Goal: Information Seeking & Learning: Learn about a topic

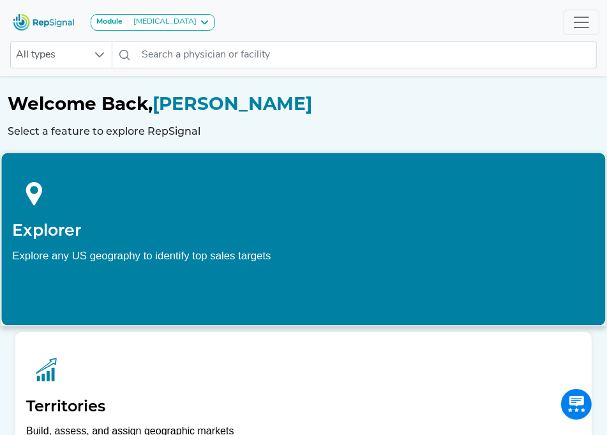
click at [148, 231] on h2 "Explorer" at bounding box center [303, 229] width 582 height 19
click at [131, 192] on div at bounding box center [303, 192] width 582 height 57
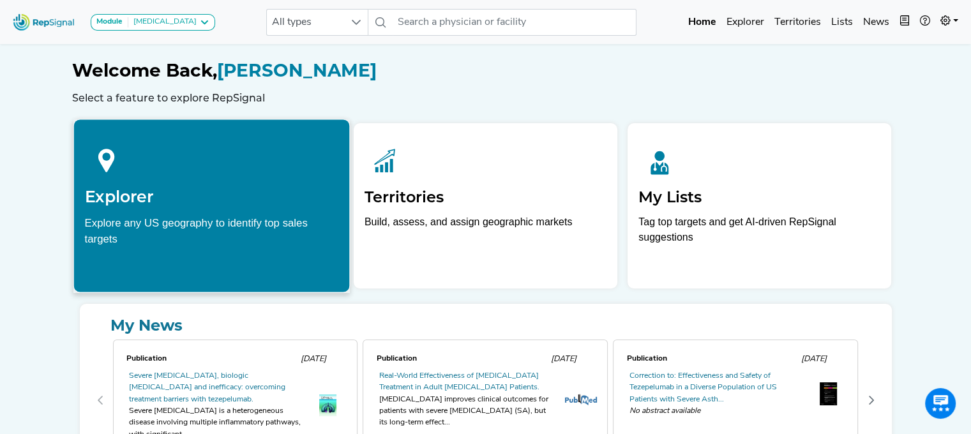
click at [189, 219] on div "Explore any US geography to identify top sales targets" at bounding box center [211, 231] width 254 height 32
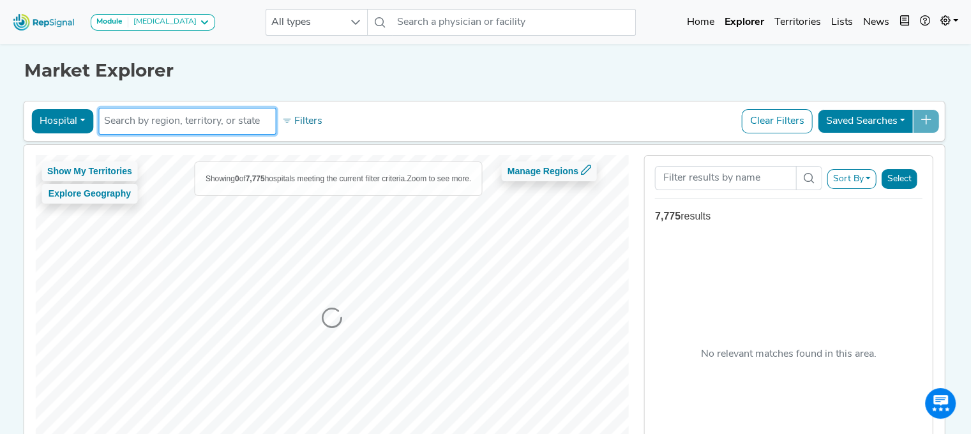
click at [169, 118] on input "text" at bounding box center [187, 121] width 166 height 15
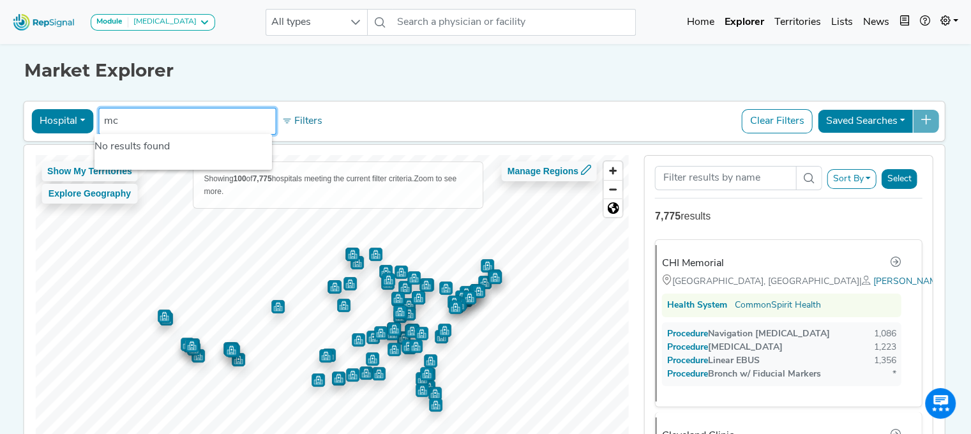
type input "m"
type input "M"
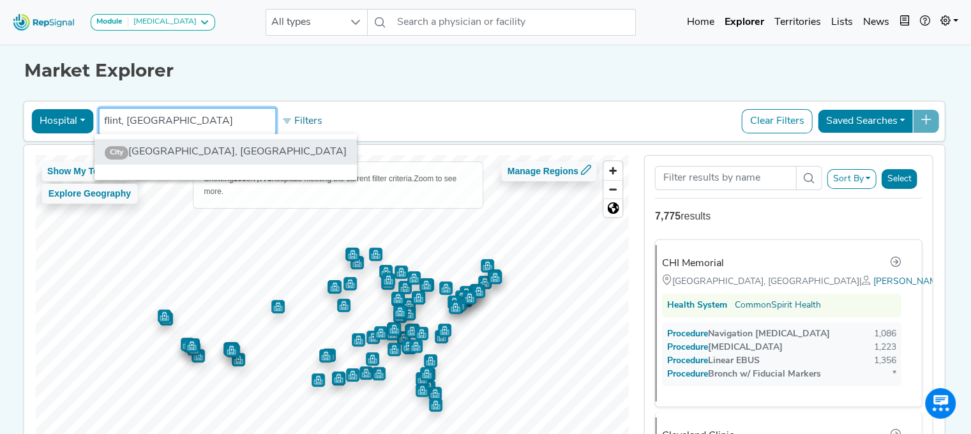
type input "flint, MI"
click at [131, 147] on li "City Flint, MI" at bounding box center [226, 152] width 263 height 26
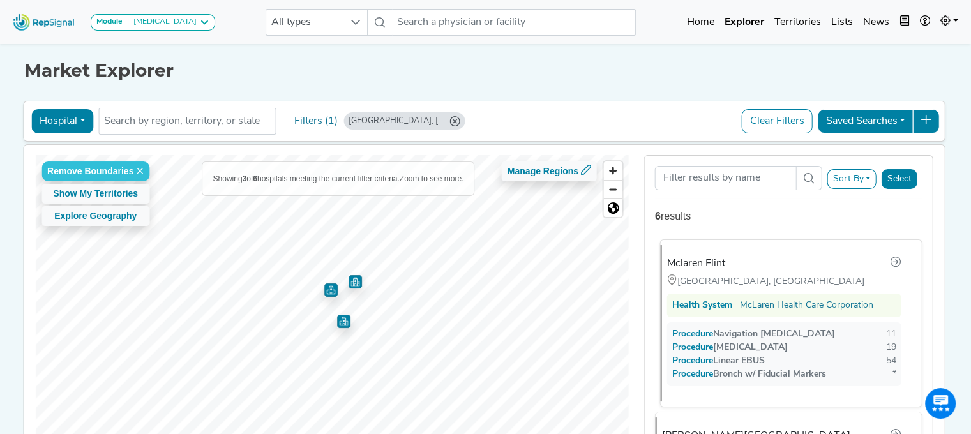
click at [607, 305] on div "Health System" at bounding box center [703, 305] width 60 height 13
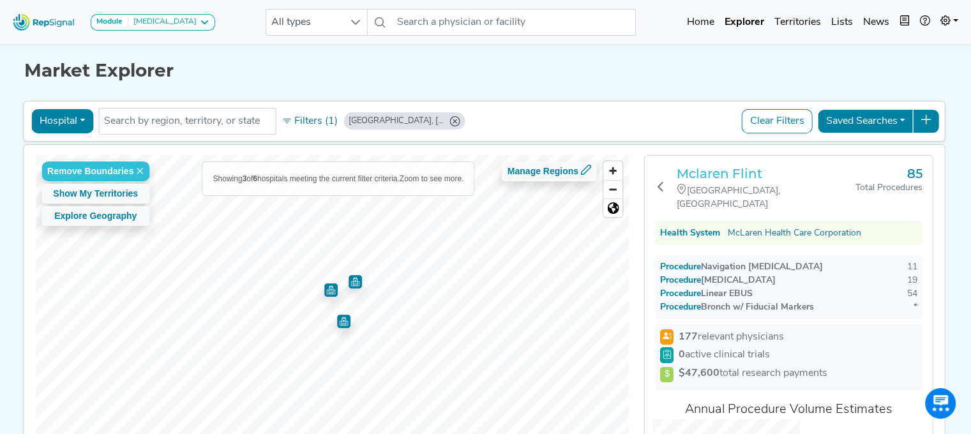
click at [607, 171] on h3 "Mclaren Flint" at bounding box center [766, 173] width 179 height 15
click at [157, 128] on input "text" at bounding box center [187, 121] width 166 height 15
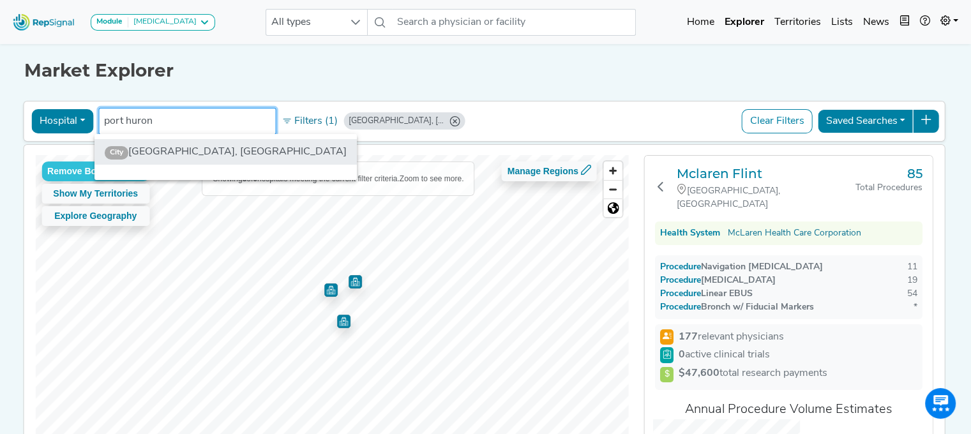
type input "port huron"
click at [138, 155] on li "City Port Huron, MI" at bounding box center [226, 152] width 263 height 26
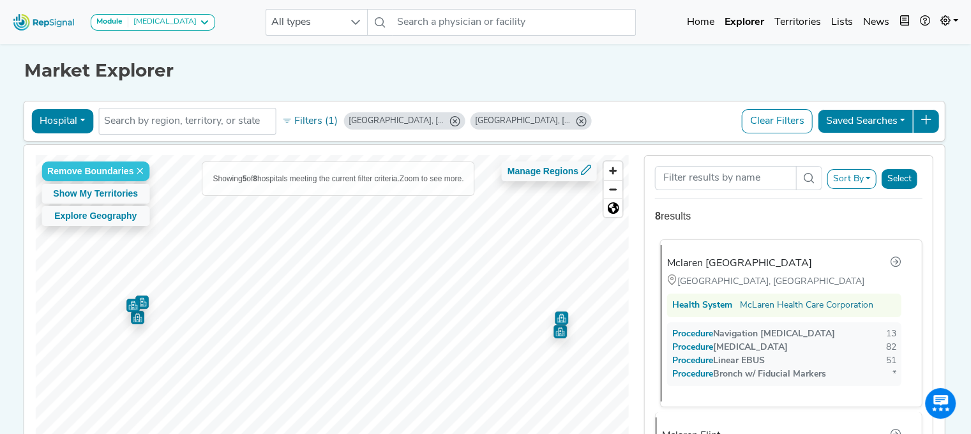
click at [607, 256] on div "Mclaren Port Huron" at bounding box center [739, 263] width 145 height 15
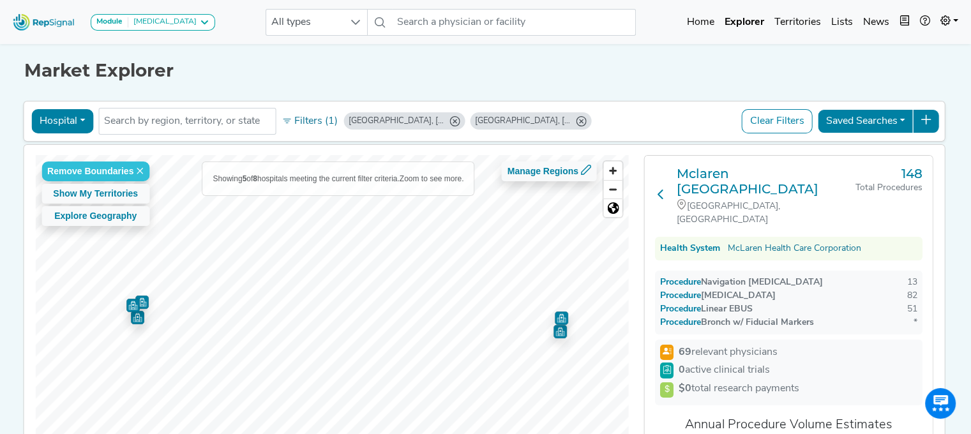
click at [607, 189] on icon at bounding box center [661, 194] width 10 height 10
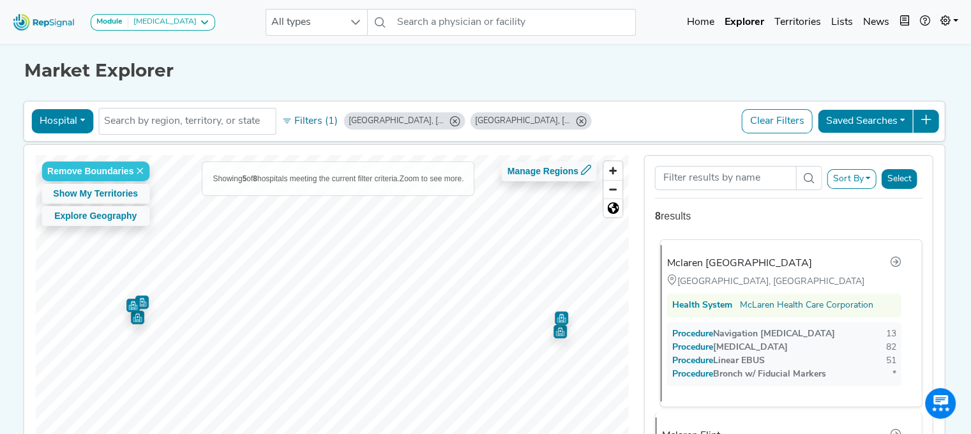
click at [607, 266] on div "Mclaren Port Huron" at bounding box center [739, 263] width 145 height 15
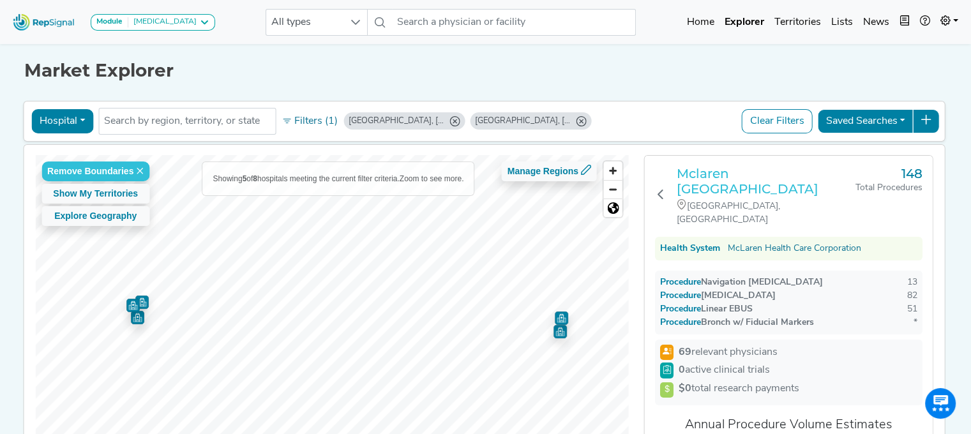
click at [607, 170] on h3 "Mclaren Port Huron" at bounding box center [766, 181] width 179 height 31
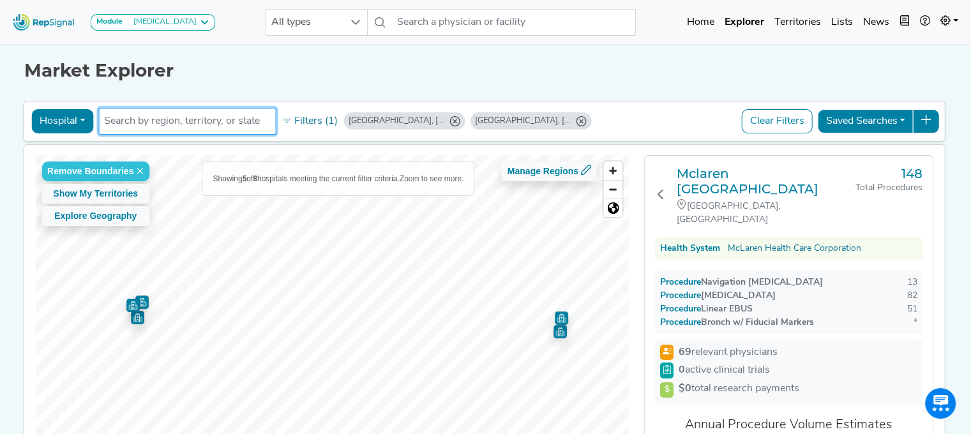
click at [173, 125] on input "text" at bounding box center [187, 121] width 166 height 15
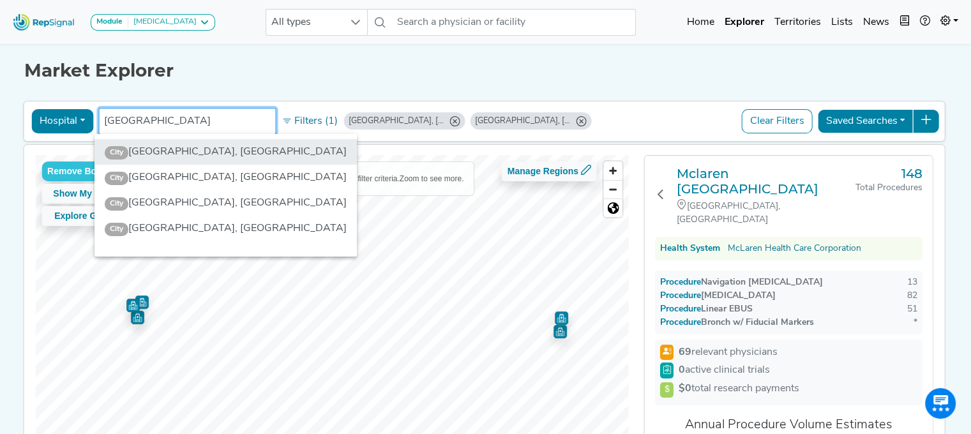
type input "bay city"
click at [153, 148] on li "City Bay City, MI" at bounding box center [226, 152] width 263 height 26
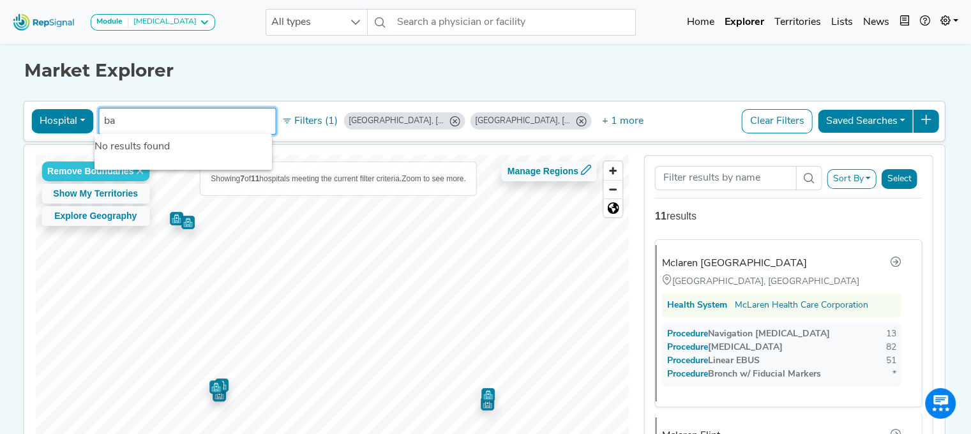
type input "b"
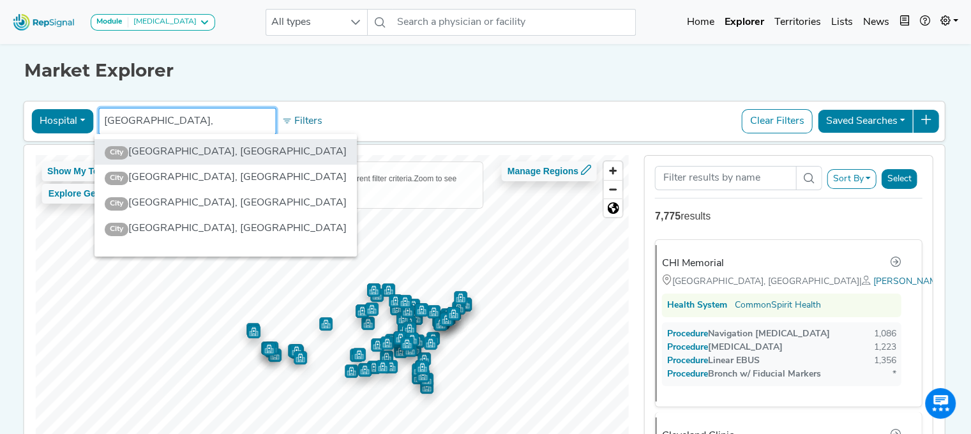
type input "Bay City,"
click at [158, 151] on li "City Bay City, MI" at bounding box center [226, 152] width 263 height 26
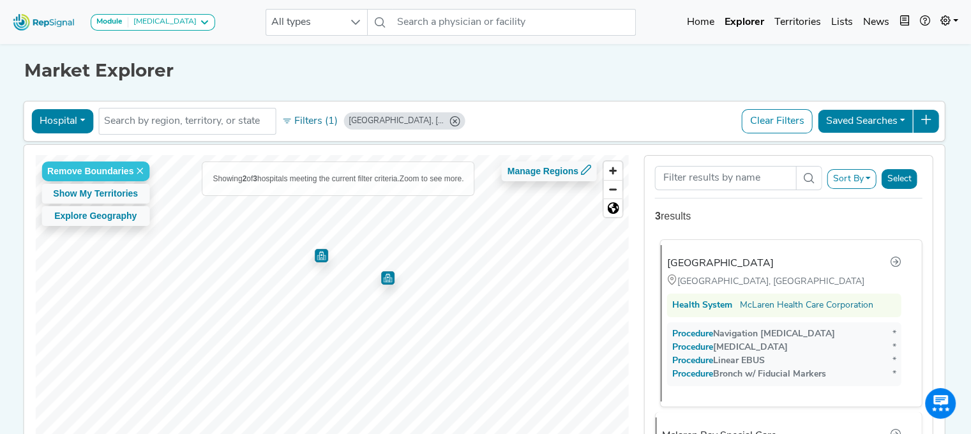
click at [607, 259] on div "Mclaren Bay Region" at bounding box center [720, 263] width 107 height 15
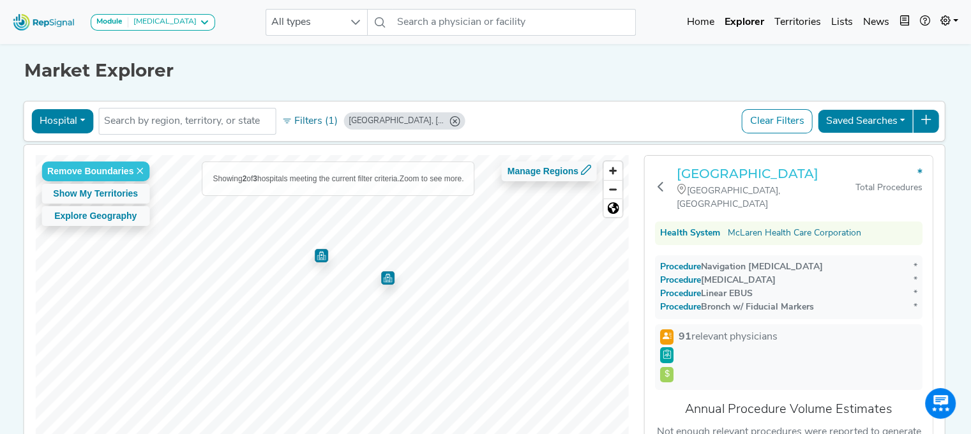
click at [607, 172] on h3 "Mclaren Bay Region" at bounding box center [766, 173] width 179 height 15
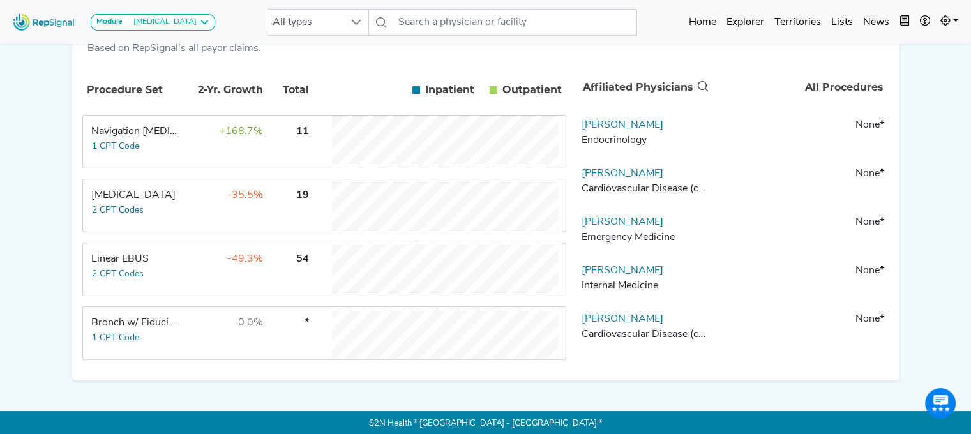
scroll to position [639, 0]
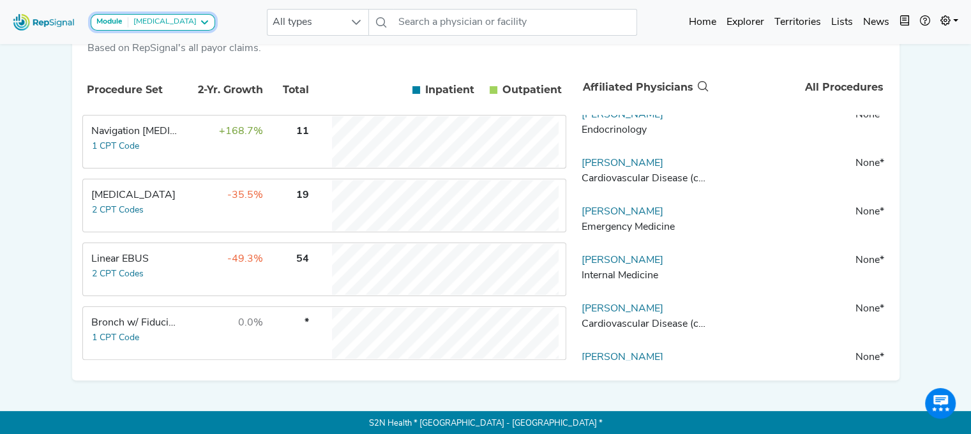
click at [199, 20] on icon at bounding box center [204, 22] width 10 height 10
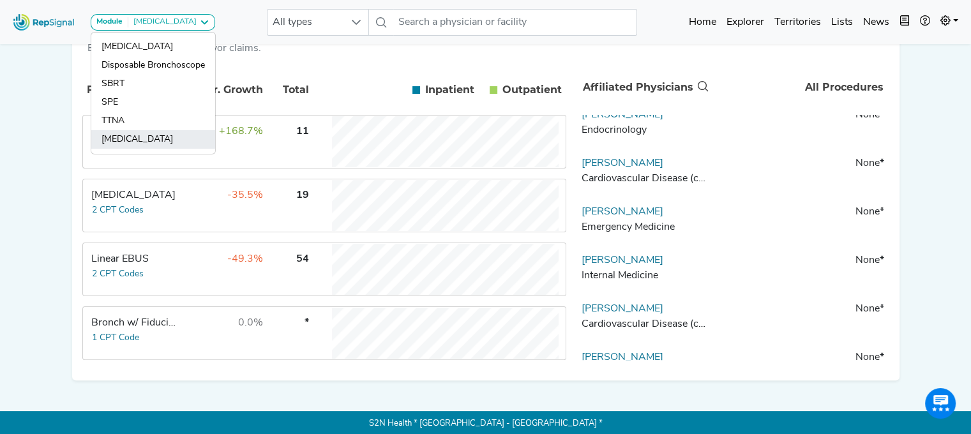
click at [122, 130] on link "[MEDICAL_DATA]" at bounding box center [153, 139] width 124 height 19
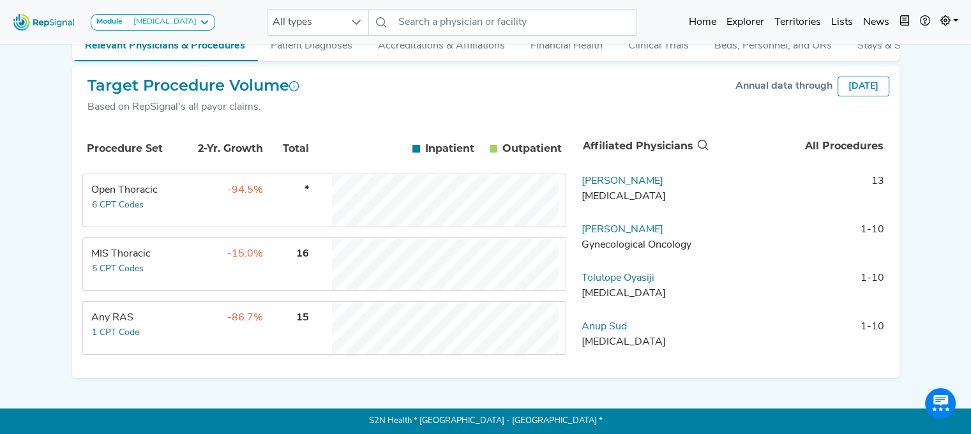
scroll to position [0, 0]
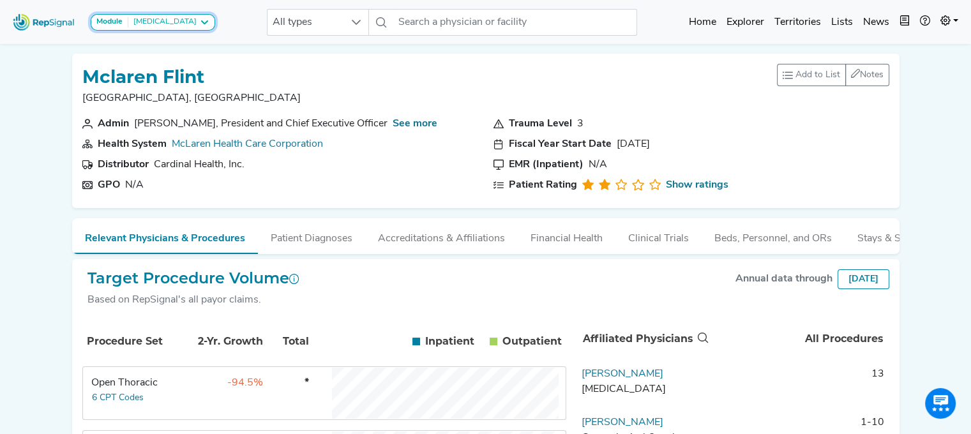
click at [199, 26] on icon at bounding box center [204, 22] width 10 height 10
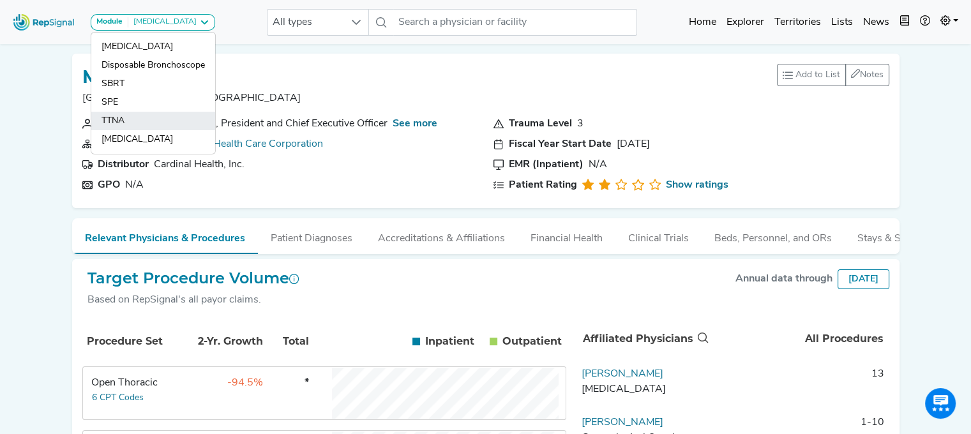
click at [120, 119] on link "TTNA" at bounding box center [153, 121] width 124 height 19
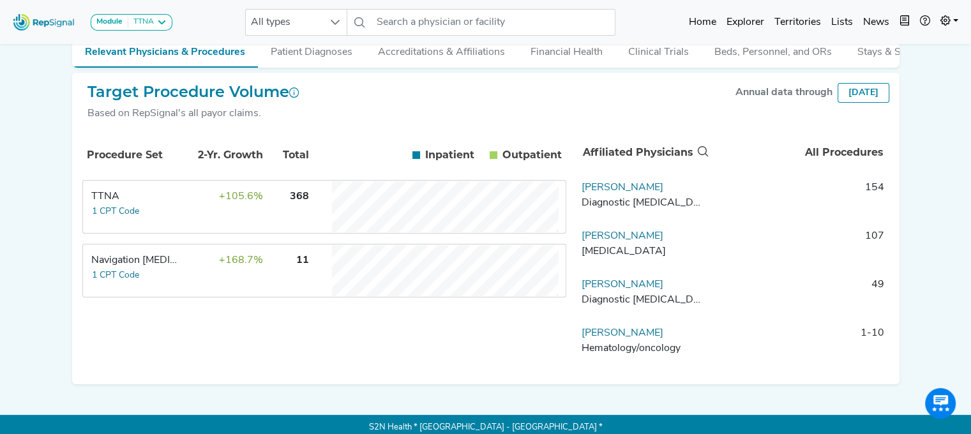
scroll to position [195, 0]
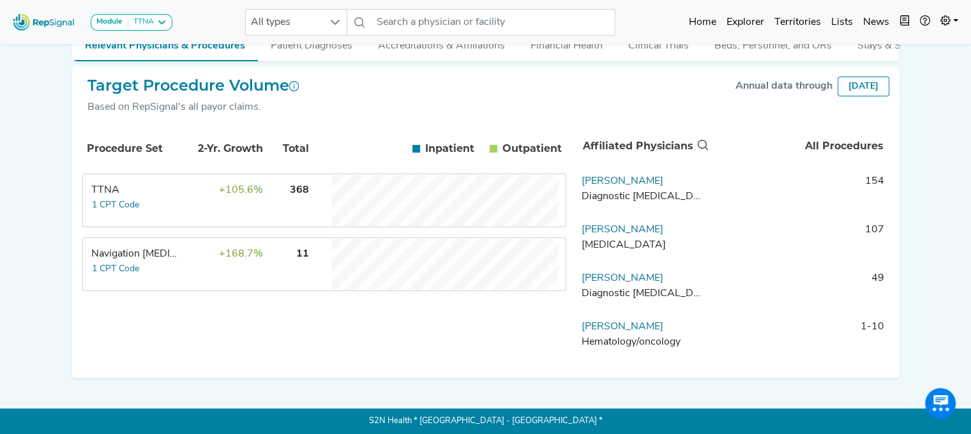
click at [935, 189] on div "Module TTNA [MEDICAL_DATA] Disposable Bronchoscope SBRT SPE TTNA [MEDICAL_DATA]…" at bounding box center [485, 120] width 971 height 627
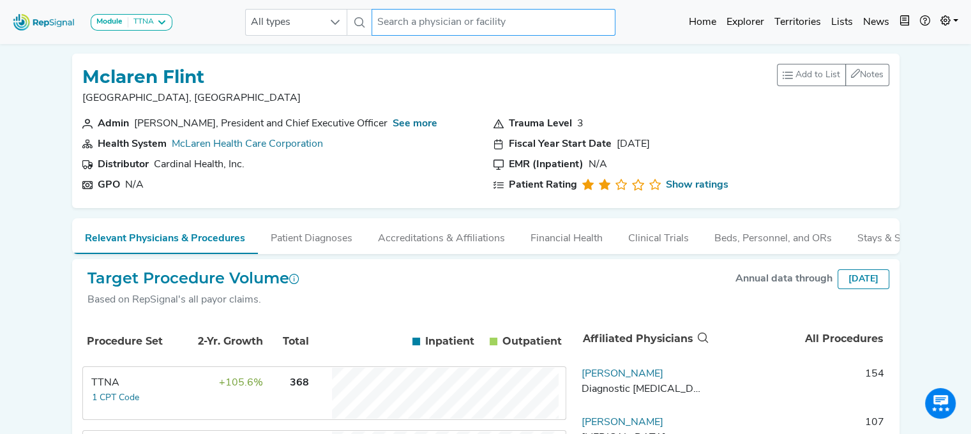
click at [388, 26] on input "text" at bounding box center [494, 22] width 244 height 27
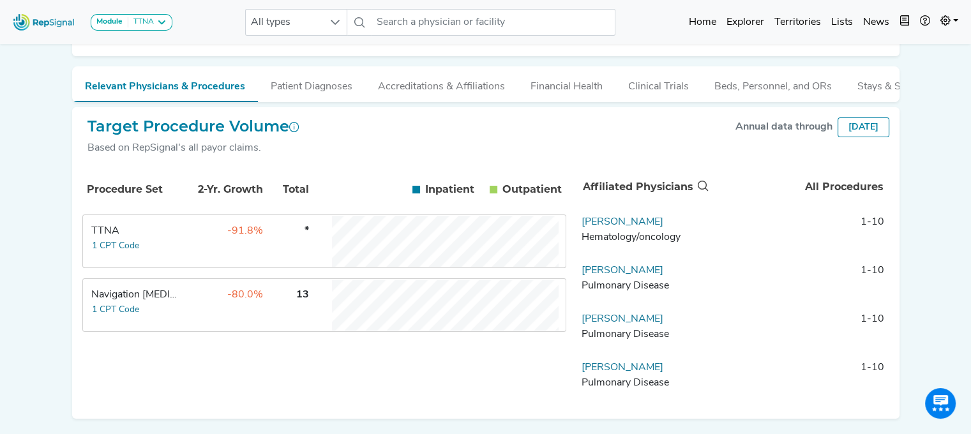
scroll to position [110, 0]
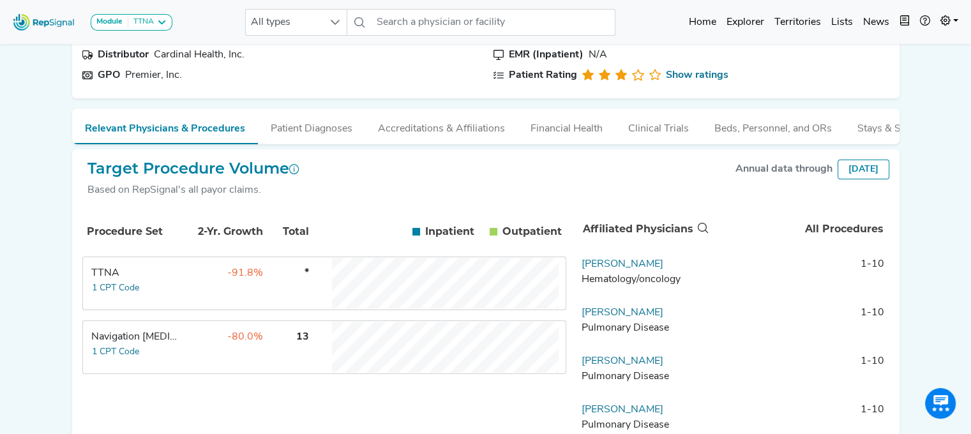
click at [74, 161] on div "Target Procedure Volume Based on RepSignal's all payor claims. Annual data thro…" at bounding box center [486, 305] width 828 height 312
click at [162, 21] on icon at bounding box center [161, 22] width 10 height 10
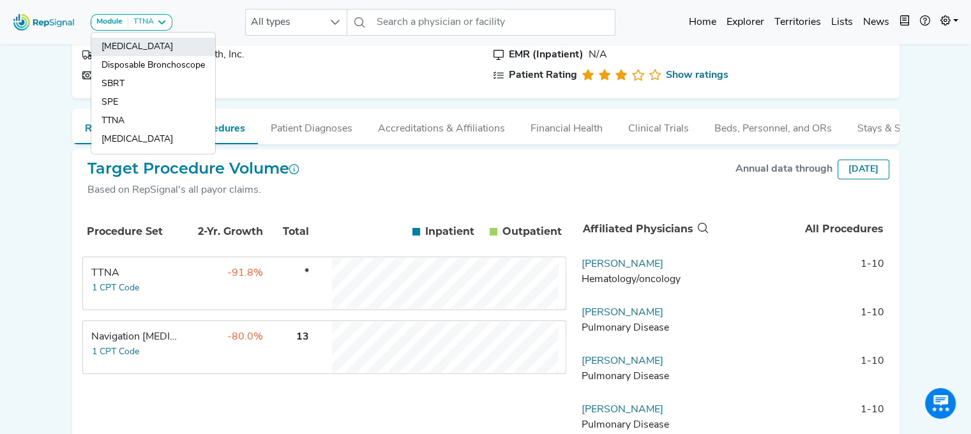
click at [136, 43] on link "[MEDICAL_DATA]" at bounding box center [153, 47] width 124 height 19
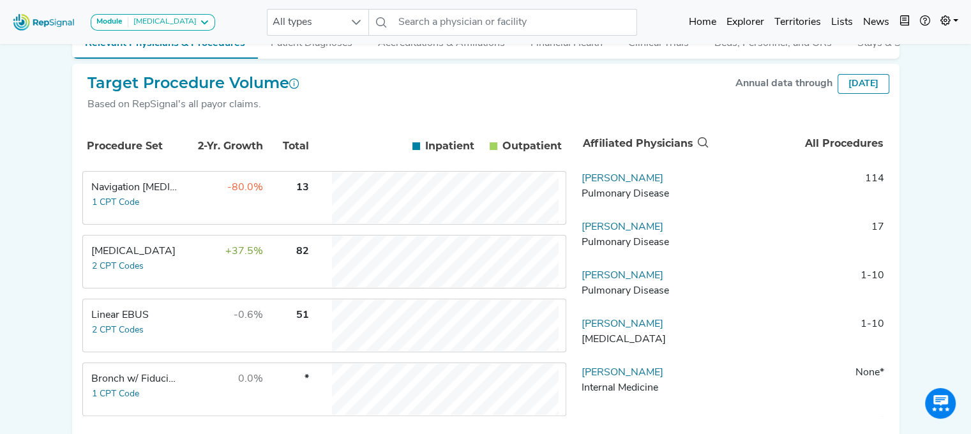
scroll to position [202, 0]
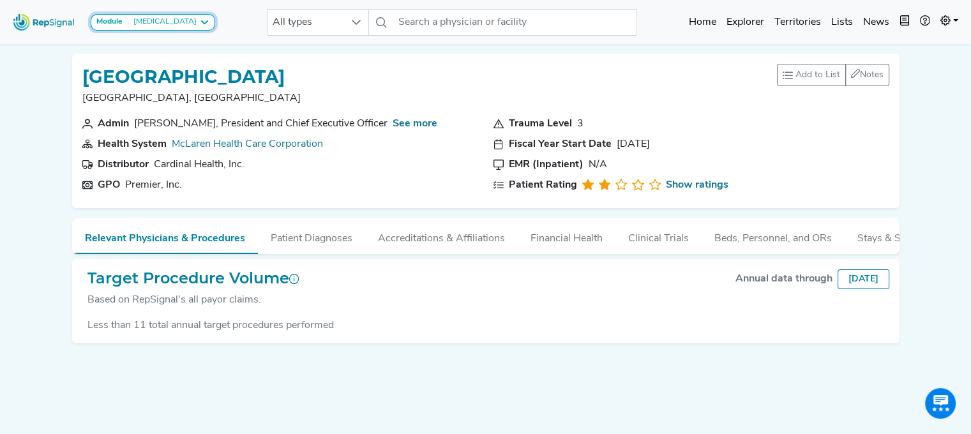
click at [199, 22] on icon at bounding box center [204, 22] width 10 height 10
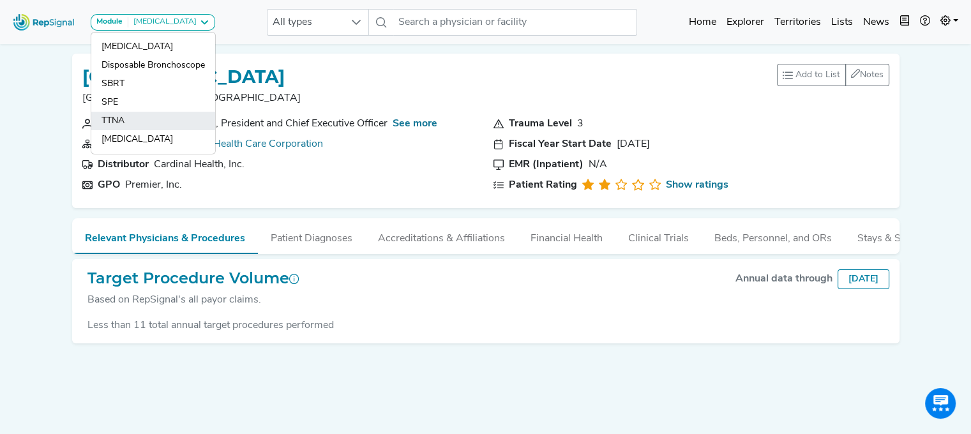
click at [119, 121] on link "TTNA" at bounding box center [153, 121] width 124 height 19
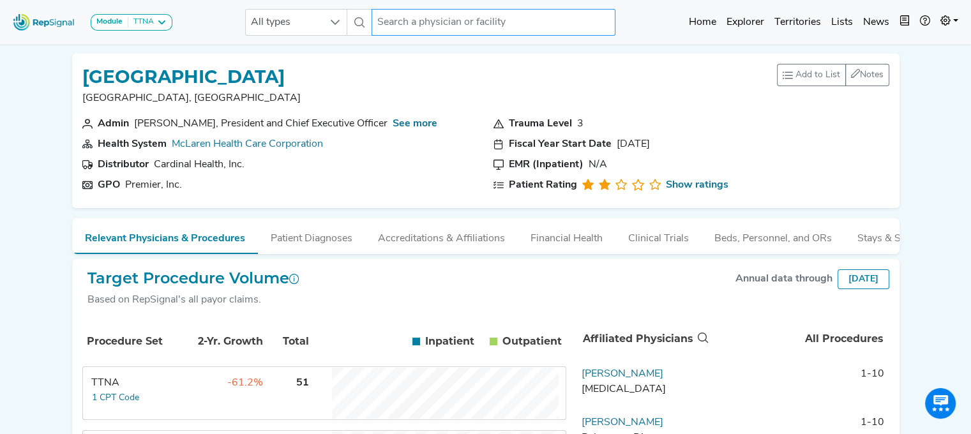
click at [416, 15] on input "text" at bounding box center [494, 22] width 244 height 27
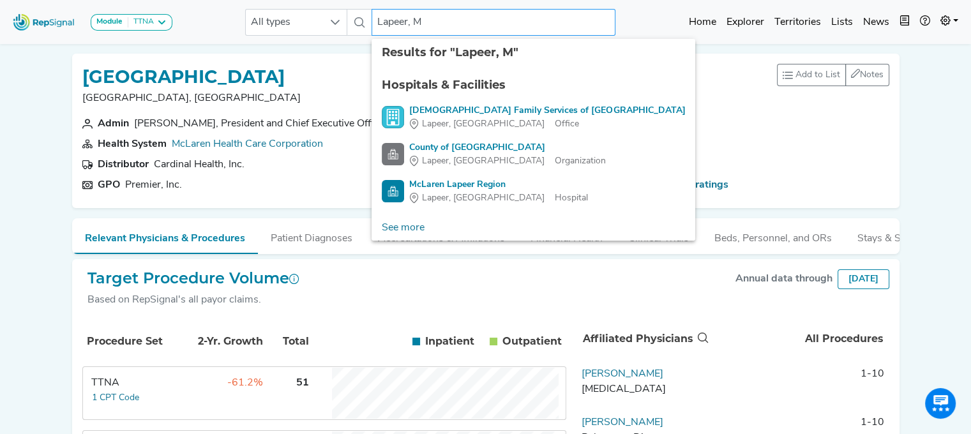
type input "Lapeer, MI"
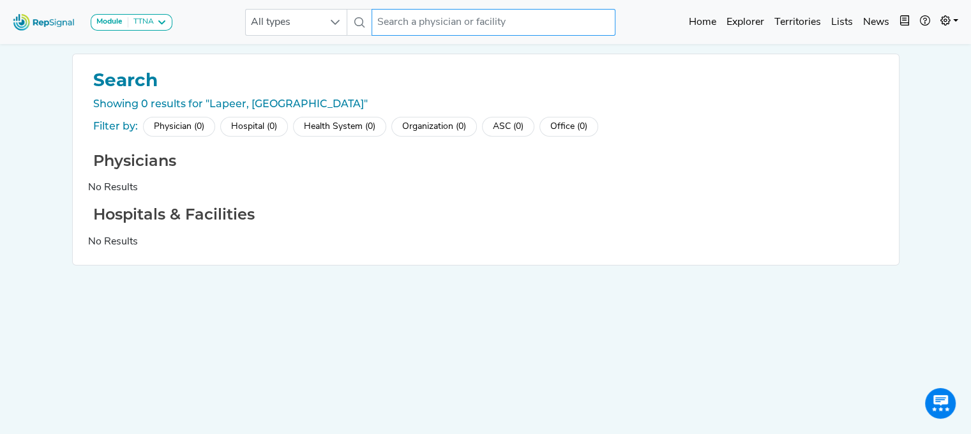
click at [416, 15] on input "text" at bounding box center [494, 22] width 244 height 27
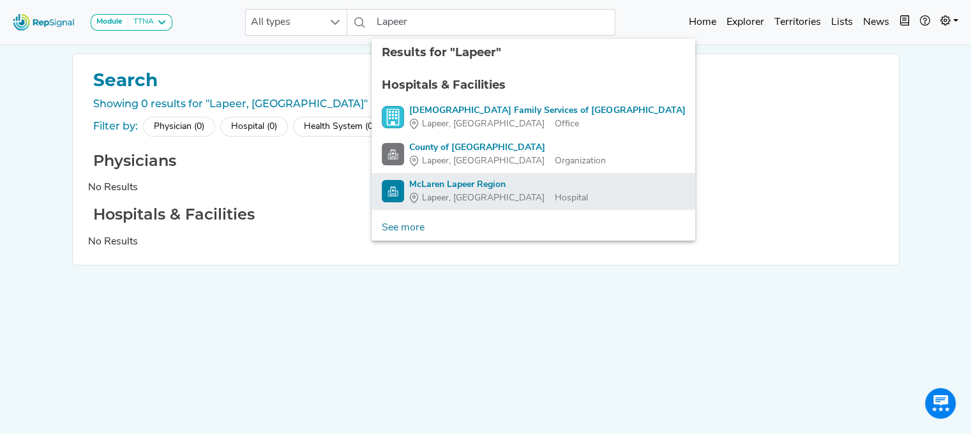
click at [439, 180] on div "McLaren Lapeer Region" at bounding box center [498, 184] width 179 height 13
type input "McLaren Lapeer Region"
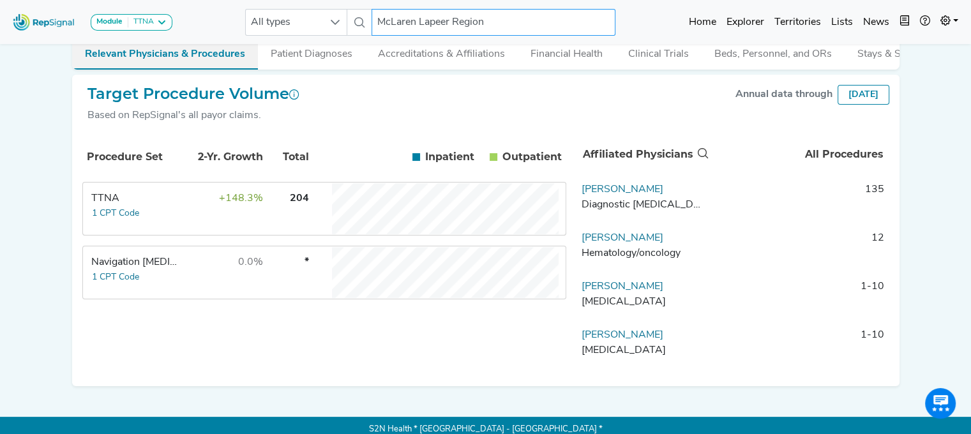
scroll to position [185, 5]
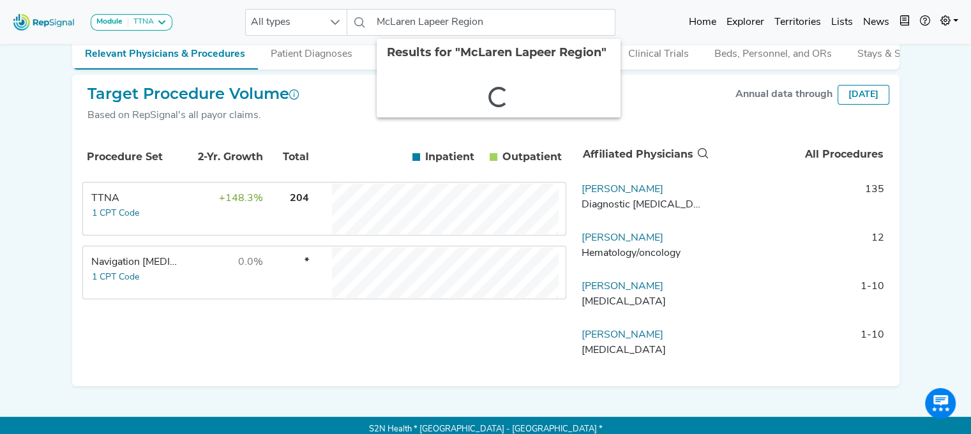
click at [931, 139] on div "Module TTNA Bronchoscopy Disposable Bronchoscope SBRT SPE TTNA Thoracic Surgery…" at bounding box center [485, 128] width 971 height 627
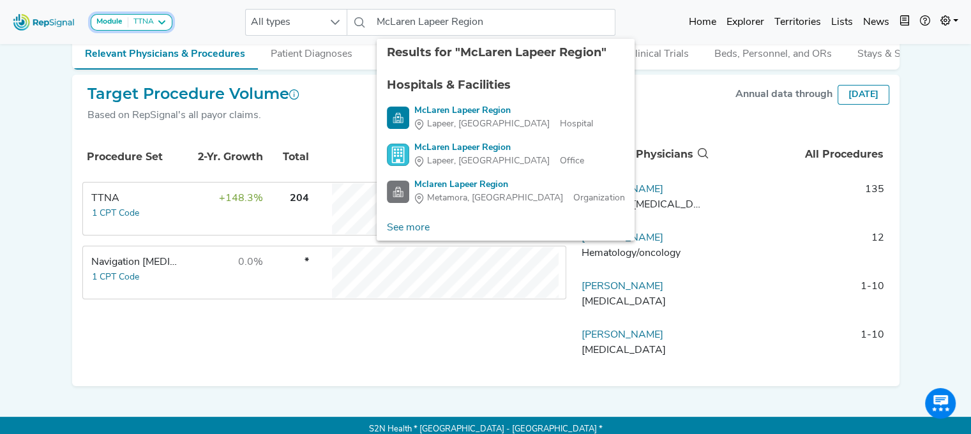
click at [148, 20] on div "TTNA" at bounding box center [141, 22] width 26 height 10
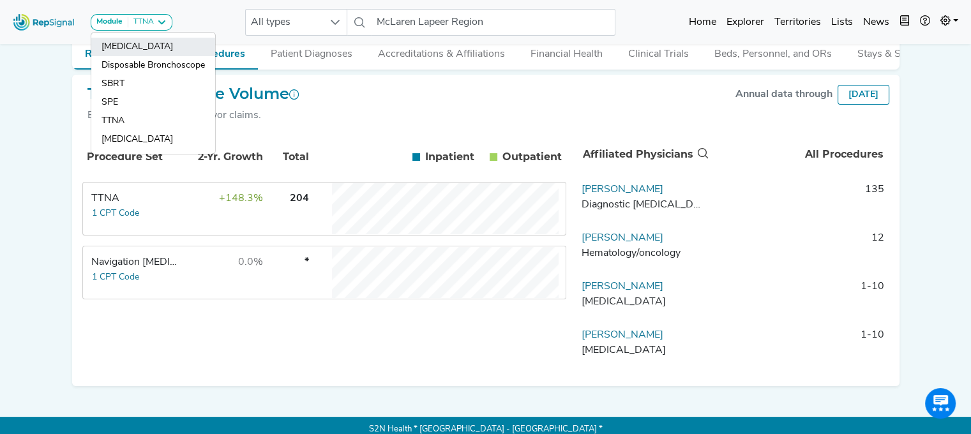
click at [135, 45] on link "[MEDICAL_DATA]" at bounding box center [153, 47] width 124 height 19
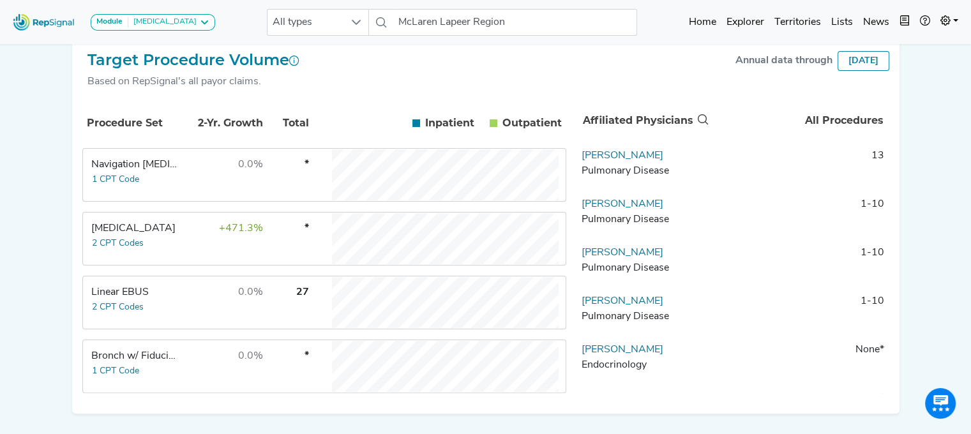
scroll to position [232, 0]
